Goal: Task Accomplishment & Management: Use online tool/utility

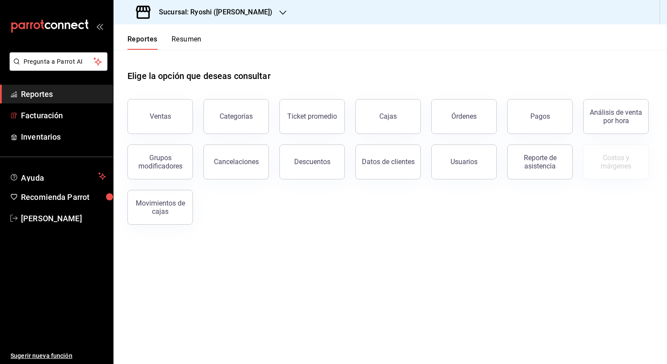
drag, startPoint x: 50, startPoint y: 118, endPoint x: 381, endPoint y: 154, distance: 332.3
click at [50, 118] on span "Facturación" at bounding box center [63, 116] width 85 height 12
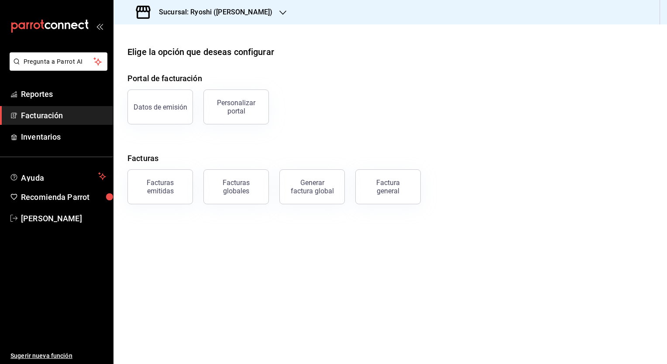
click at [354, 183] on div "Factura general" at bounding box center [383, 181] width 76 height 45
click at [363, 186] on button "Factura general" at bounding box center [387, 186] width 65 height 35
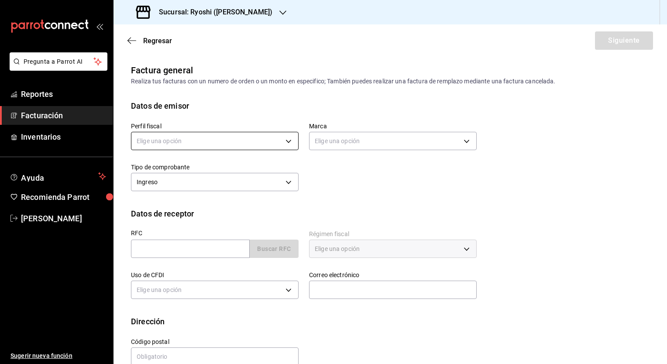
click at [175, 137] on body "Pregunta a Parrot AI Reportes Facturación Inventarios Ayuda Recomienda Parrot […" at bounding box center [333, 182] width 667 height 364
click at [165, 183] on li "JAPAN BAR" at bounding box center [213, 185] width 165 height 16
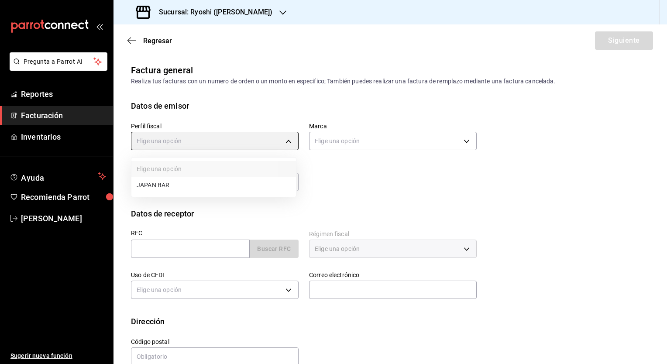
type input "c98cacb0-d3b9-4e39-abbf-ac42bbb95db4"
type input "d1ab8890-ddc3-4d94-b14c-d24ccf3ac2d8"
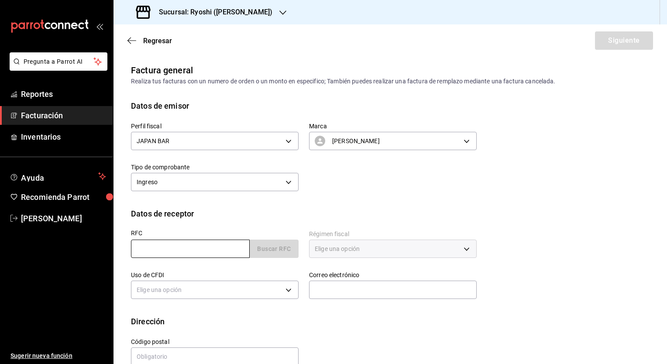
click at [186, 246] on input "text" at bounding box center [190, 249] width 119 height 18
click at [190, 248] on input "text" at bounding box center [190, 249] width 119 height 18
click at [184, 247] on input "text" at bounding box center [190, 249] width 119 height 18
click at [194, 250] on input "text" at bounding box center [190, 249] width 119 height 18
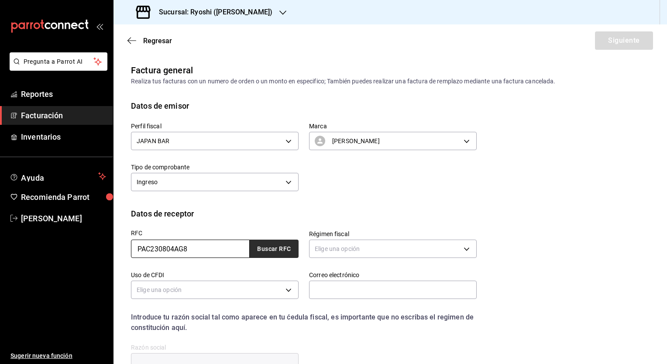
type input "PAC230804AG8"
click at [275, 249] on button "Buscar RFC" at bounding box center [274, 249] width 49 height 18
click at [342, 250] on body "Pregunta a Parrot AI Reportes Facturación Inventarios Ayuda Recomienda Parrot N…" at bounding box center [333, 182] width 667 height 364
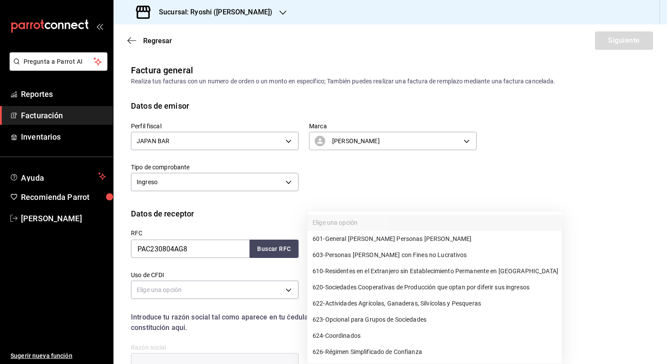
click at [349, 236] on span "601 - General de Ley Personas Morales" at bounding box center [391, 238] width 159 height 9
type input "601"
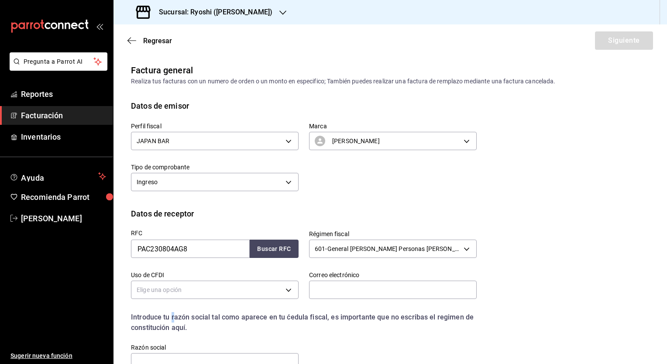
click at [171, 303] on div "Introduce tu razón social tal como aparece en tu ćedula fiscal, es importante q…" at bounding box center [298, 317] width 356 height 31
click at [171, 297] on body "Pregunta a Parrot AI Reportes Facturación Inventarios Ayuda Recomienda Parrot N…" at bounding box center [333, 182] width 667 height 364
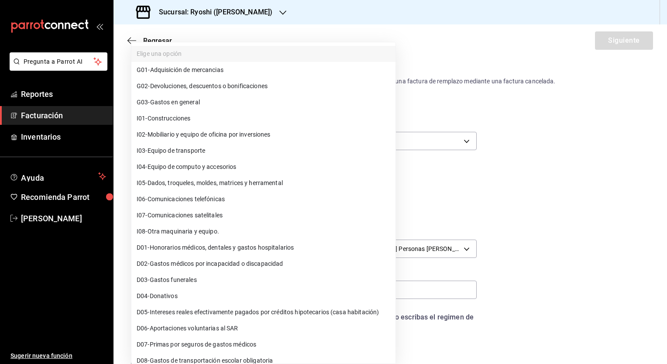
click at [171, 295] on span "D04 - Donativos" at bounding box center [157, 295] width 41 height 9
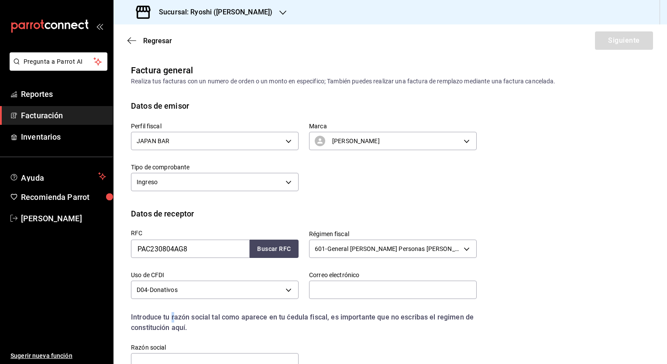
click at [168, 282] on body "Pregunta a Parrot AI Reportes Facturación Inventarios Ayuda Recomienda Parrot N…" at bounding box center [333, 182] width 667 height 364
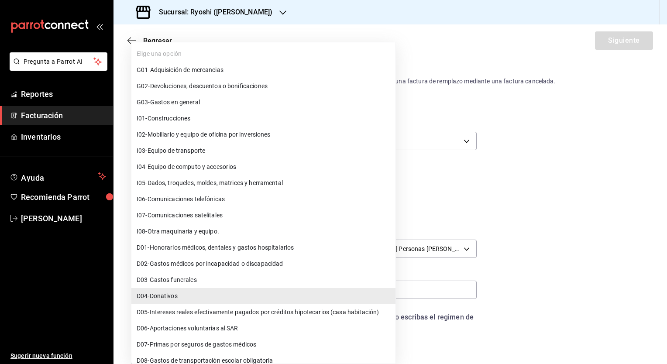
click at [187, 103] on span "G03 - Gastos en general" at bounding box center [168, 102] width 63 height 9
type input "G03"
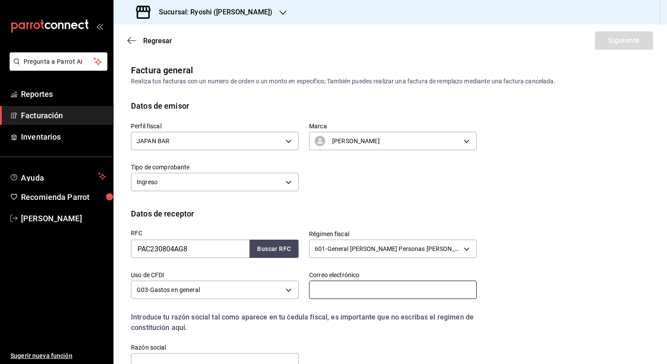
click at [374, 285] on input "text" at bounding box center [393, 290] width 168 height 18
paste input "lilianhs79@gmail.com"
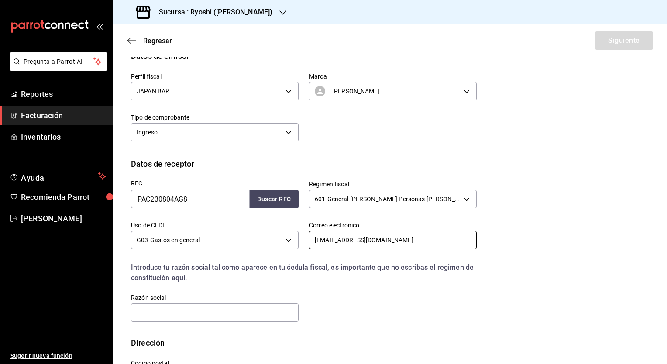
scroll to position [87, 0]
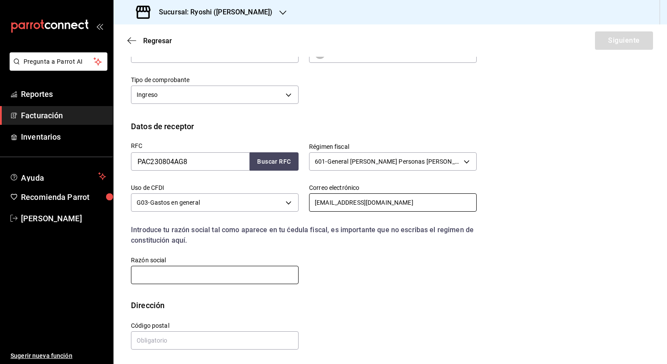
type input "lilianhs79@gmail.com"
click at [169, 281] on input "text" at bounding box center [215, 275] width 168 height 18
paste input "LILIANHS79@GMAIL.COM"
type input "LILIANHS79@GMAIL.COM"
drag, startPoint x: 225, startPoint y: 275, endPoint x: 58, endPoint y: 253, distance: 169.0
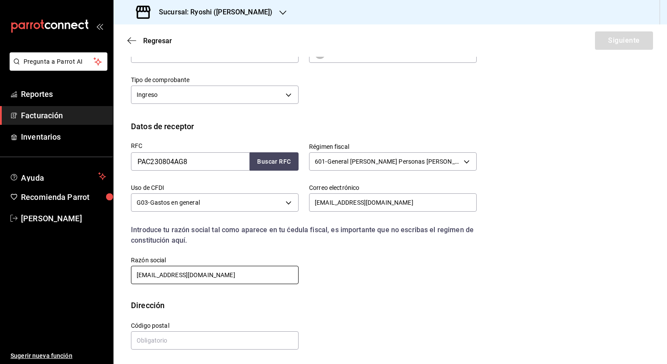
click at [58, 253] on div "Pregunta a Parrot AI Reportes Facturación Inventarios Ayuda Recomienda Parrot N…" at bounding box center [333, 182] width 667 height 364
click at [221, 275] on input "PRICEWATERHOUSECOOPERSACCELERATION CENTER MEXICO" at bounding box center [215, 275] width 168 height 18
type input "PRICEWATERHOUSECOOPERS ACCELERATION CENTER MEXICO"
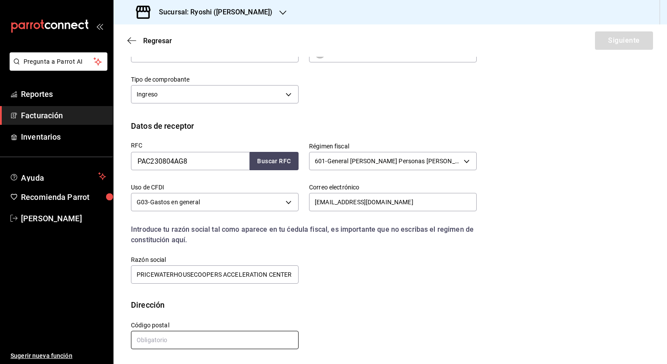
click at [172, 334] on input "text" at bounding box center [215, 340] width 168 height 18
type input "11580"
click at [614, 38] on button "Siguiente" at bounding box center [624, 40] width 58 height 18
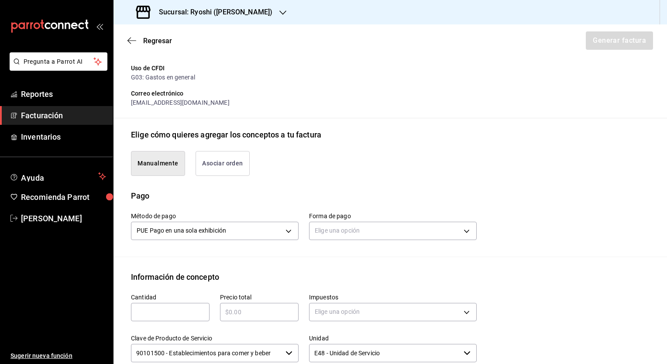
scroll to position [219, 0]
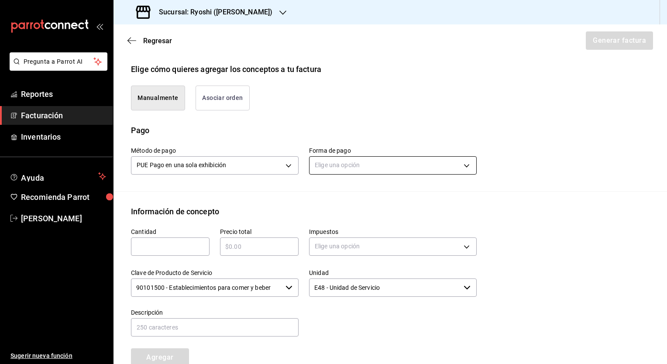
click at [341, 159] on body "Pregunta a Parrot AI Reportes Facturación Inventarios Ayuda Recomienda Parrot N…" at bounding box center [333, 182] width 667 height 364
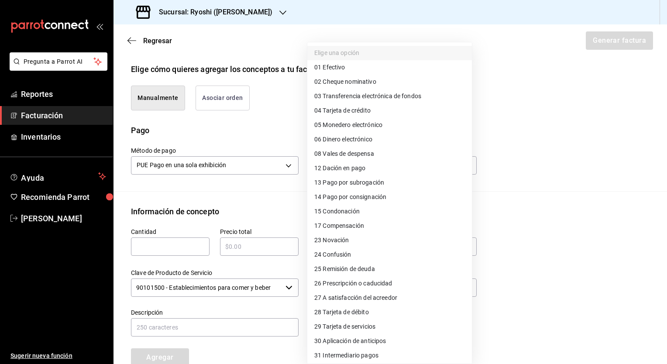
click at [356, 112] on span "04 Tarjeta de crédito" at bounding box center [342, 110] width 56 height 9
type input "04"
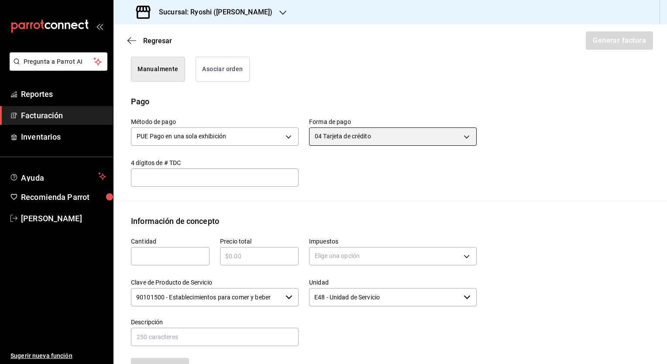
scroll to position [262, 0]
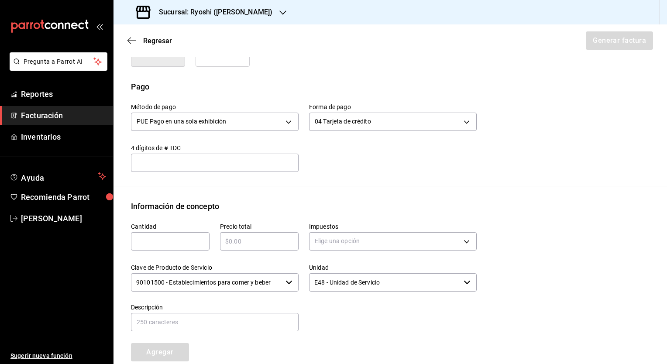
click at [158, 236] on input "text" at bounding box center [170, 241] width 79 height 10
type input "1"
type input "$3209"
type input "IVA_16"
type input "Consumo de alimentos y bebidas del 310725"
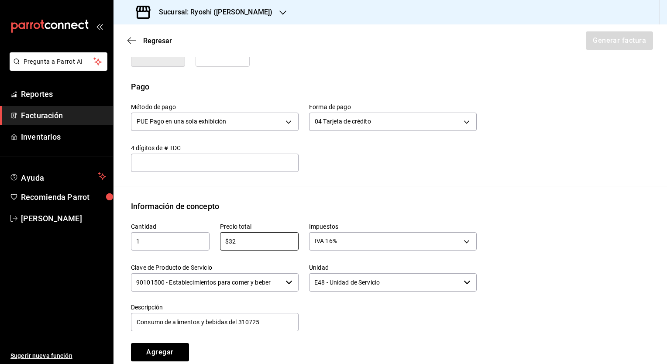
type input "$3"
type input "$1947"
click at [242, 313] on input "Consumo de alimentos y bebidas del 310725" at bounding box center [215, 322] width 168 height 18
type input "Consumo de alimentos y bebidas del 210825"
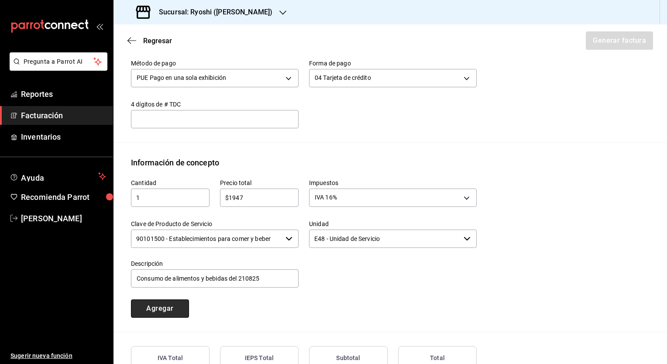
click at [174, 299] on button "Agregar" at bounding box center [160, 308] width 58 height 18
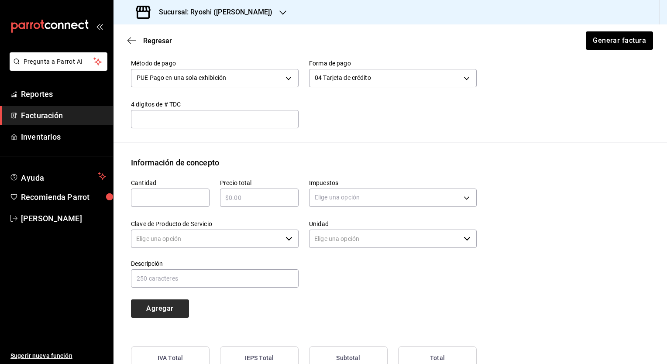
type input "90101500 - Establecimientos para comer y beber"
type input "E48 - Unidad de Servicio"
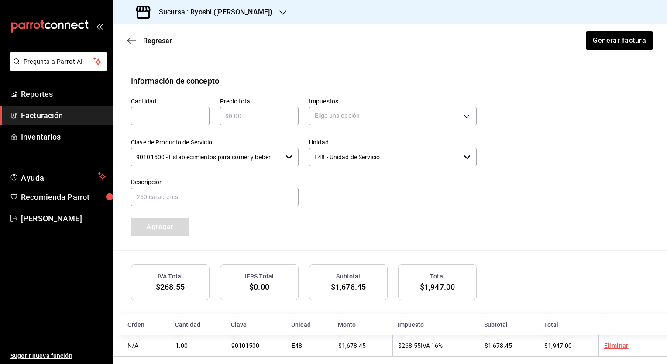
scroll to position [387, 0]
click at [607, 43] on button "Generar factura" at bounding box center [619, 40] width 68 height 18
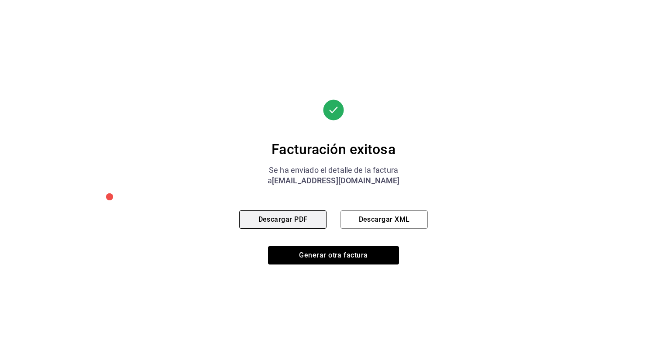
click at [279, 226] on button "Descargar PDF" at bounding box center [282, 219] width 87 height 18
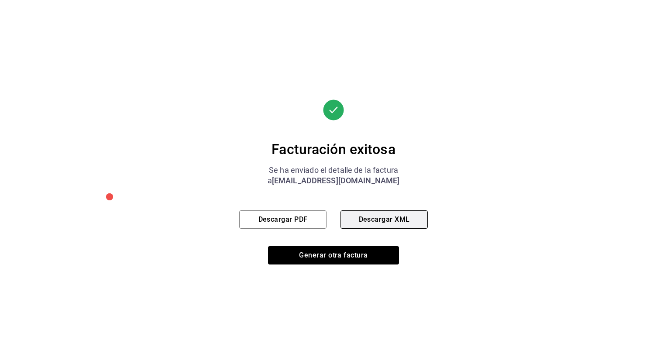
click at [389, 223] on button "Descargar XML" at bounding box center [383, 219] width 87 height 18
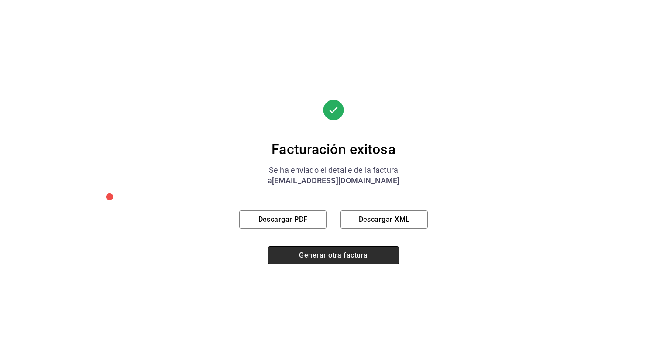
click at [311, 261] on button "Generar otra factura" at bounding box center [333, 255] width 131 height 18
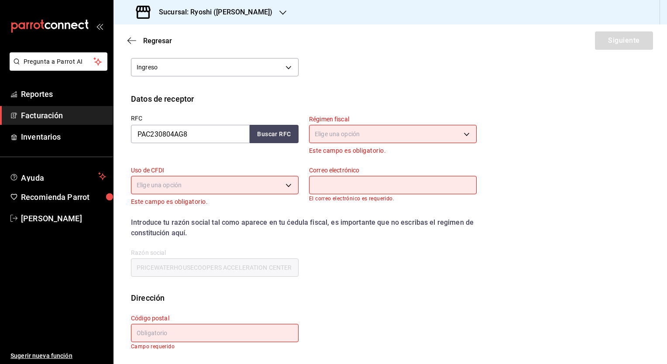
scroll to position [17, 0]
